Goal: Transaction & Acquisition: Purchase product/service

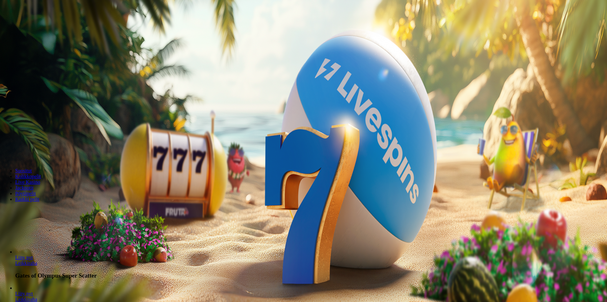
click at [48, 133] on input "***" at bounding box center [25, 136] width 45 height 6
drag, startPoint x: 333, startPoint y: 82, endPoint x: 270, endPoint y: 81, distance: 63.1
click at [273, 132] on div "*** € €" at bounding box center [304, 141] width 602 height 18
type input "**"
click at [33, 152] on span "Talleta ja pelaa" at bounding box center [19, 154] width 28 height 5
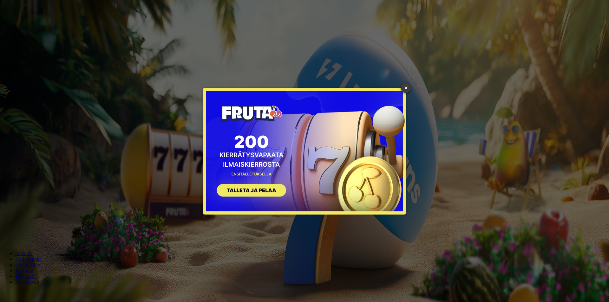
click at [404, 87] on link "×" at bounding box center [406, 88] width 10 height 10
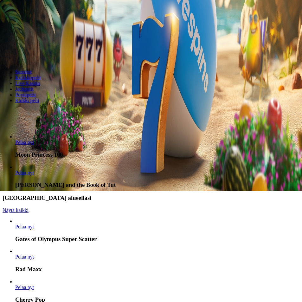
scroll to position [127, 0]
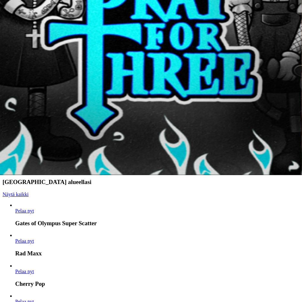
click at [34, 124] on span "Pelaa nyt" at bounding box center [24, 126] width 19 height 5
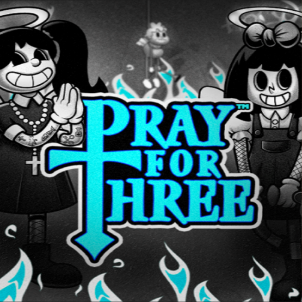
click at [32, 250] on span "Pelaa nyt" at bounding box center [24, 252] width 19 height 5
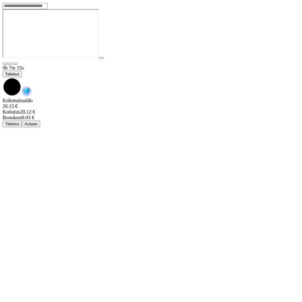
click at [22, 71] on button "Talletus" at bounding box center [12, 74] width 19 height 7
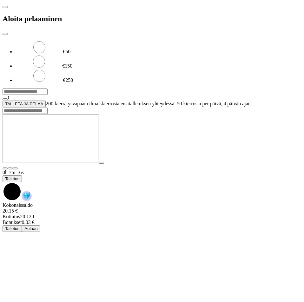
drag, startPoint x: 100, startPoint y: 56, endPoint x: 0, endPoint y: 53, distance: 100.8
click at [0, 53] on html "Aloita pelaaminen €50 €150 €250 *** € TALLETA JA PELAA 200 kierrätysvapaata ilm…" at bounding box center [152, 117] width 304 height 234
type input "**"
click at [43, 101] on span "TALLETA JA PELAA" at bounding box center [24, 103] width 38 height 5
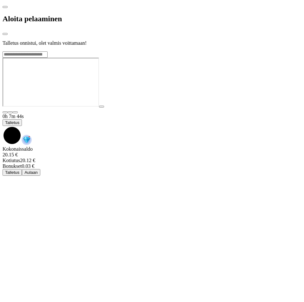
drag, startPoint x: 173, startPoint y: 111, endPoint x: 181, endPoint y: 113, distance: 7.8
click at [174, 51] on div at bounding box center [152, 51] width 299 height 0
click at [247, 51] on div at bounding box center [152, 51] width 299 height 0
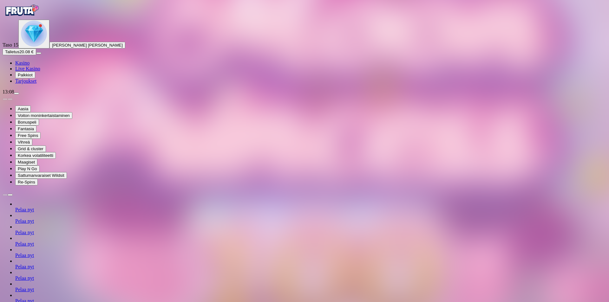
click at [36, 47] on img "Primary" at bounding box center [34, 34] width 26 height 26
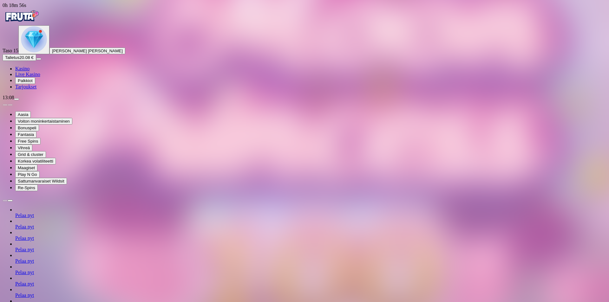
click at [16, 99] on span "menu icon" at bounding box center [16, 99] width 0 height 0
click at [45, 53] on div "Primary" at bounding box center [34, 39] width 26 height 27
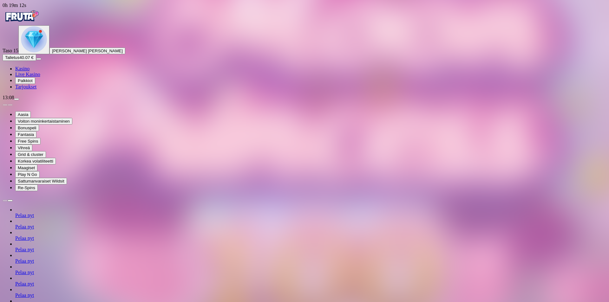
click at [16, 99] on span "menu icon" at bounding box center [16, 99] width 0 height 0
type input "**"
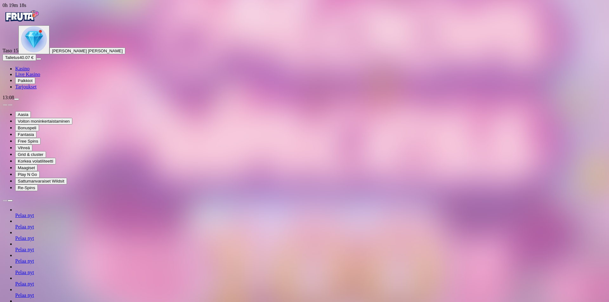
click at [35, 52] on img "Primary" at bounding box center [34, 39] width 26 height 26
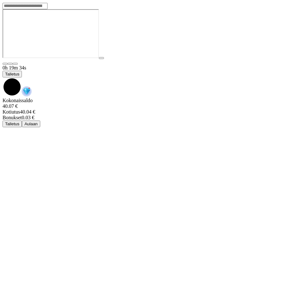
drag, startPoint x: 15, startPoint y: 8, endPoint x: 239, endPoint y: 3, distance: 224.2
click at [16, 65] on div "0h 19m 34s" at bounding box center [151, 68] width 297 height 6
click at [274, 65] on div "0h 19m 35s Talletus" at bounding box center [151, 81] width 297 height 33
click at [22, 77] on icon "Game menu" at bounding box center [12, 86] width 19 height 19
click at [3, 77] on span "chevron-down icon" at bounding box center [3, 77] width 0 height 0
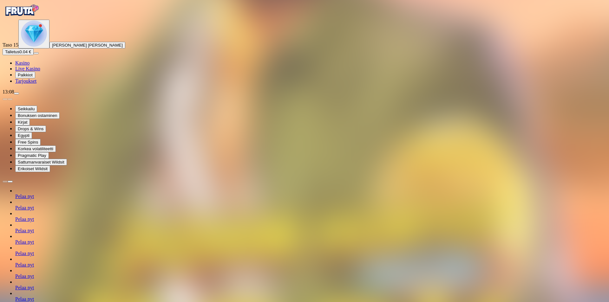
click at [35, 47] on img "Primary" at bounding box center [34, 34] width 26 height 26
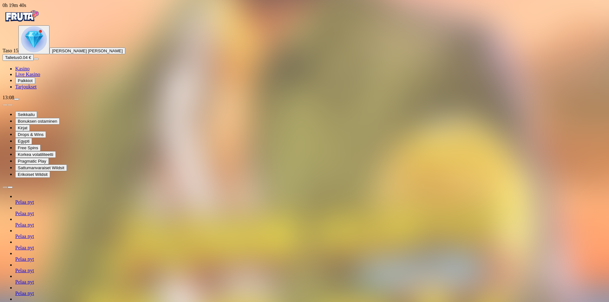
click at [37, 52] on img "Primary" at bounding box center [34, 39] width 26 height 26
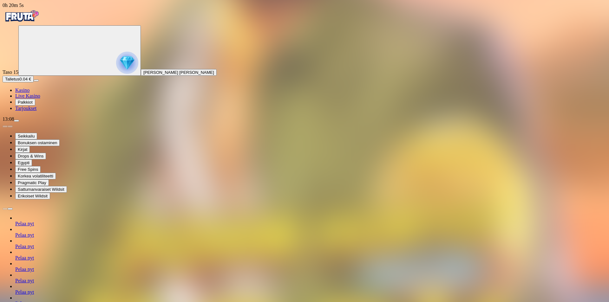
click at [27, 17] on img "Primary" at bounding box center [22, 16] width 38 height 16
